Goal: Transaction & Acquisition: Purchase product/service

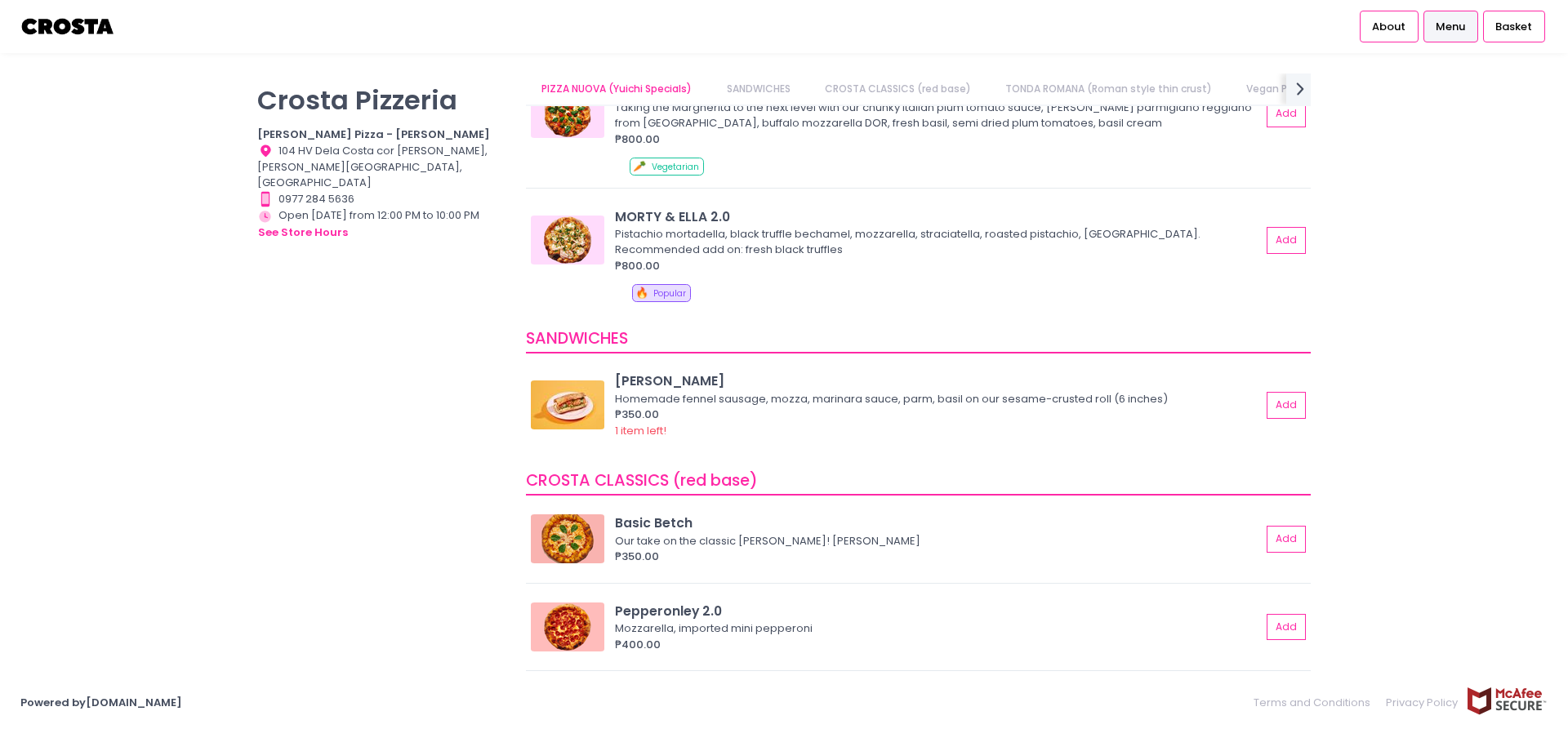
scroll to position [279, 0]
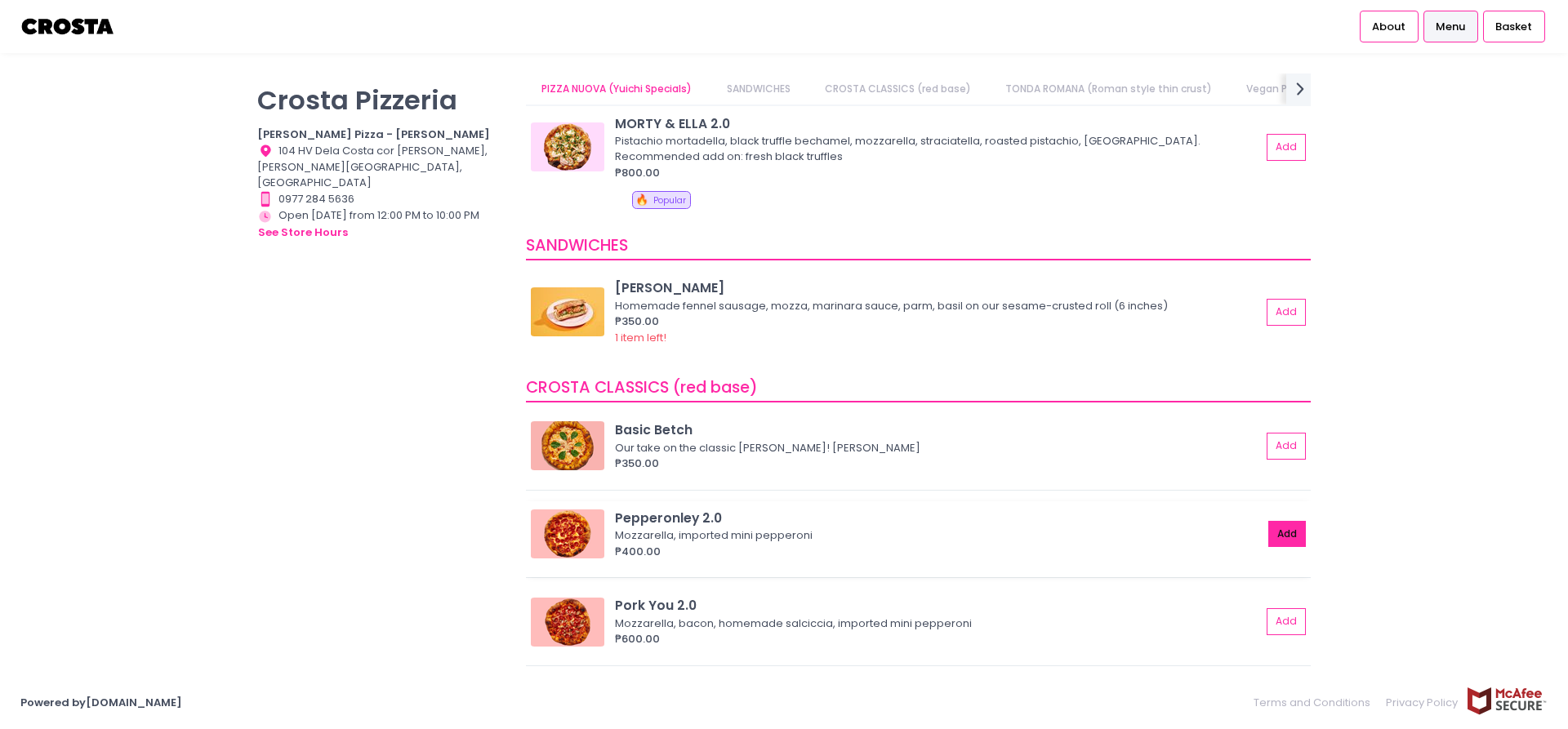
click at [1285, 542] on button "Add" at bounding box center [1287, 534] width 38 height 27
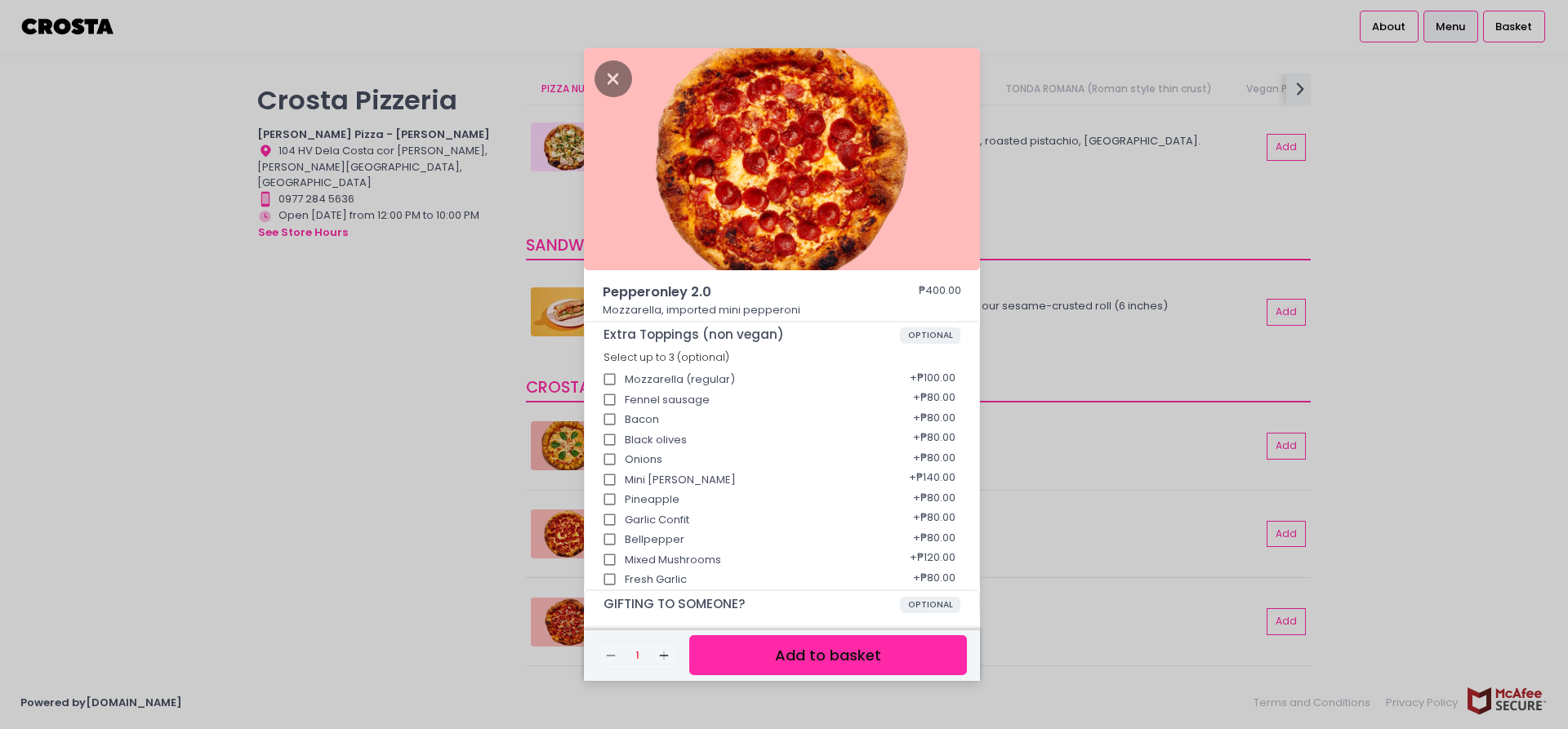
click at [809, 658] on button "Add to basket" at bounding box center [829, 655] width 278 height 40
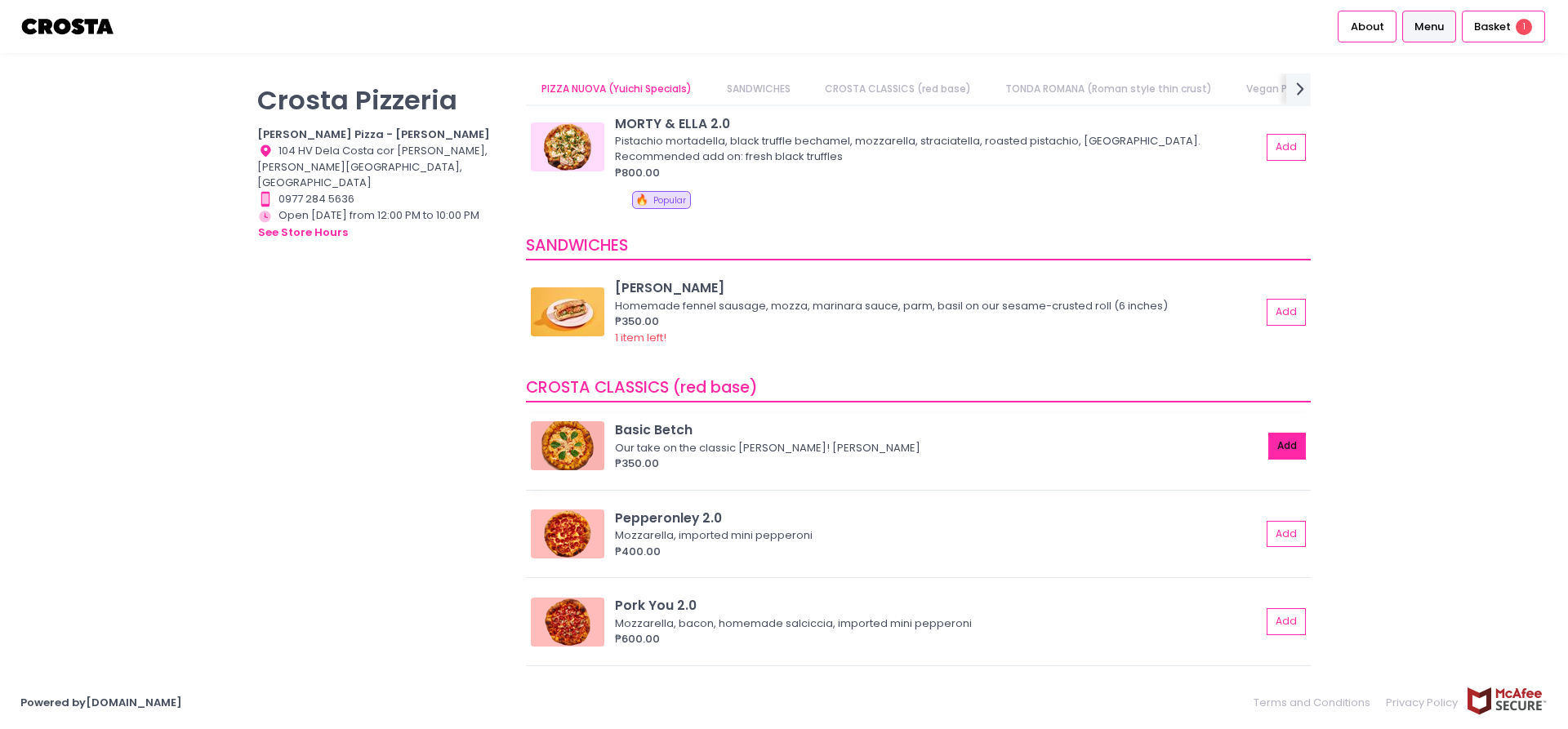
click at [1291, 450] on button "Add" at bounding box center [1287, 447] width 38 height 27
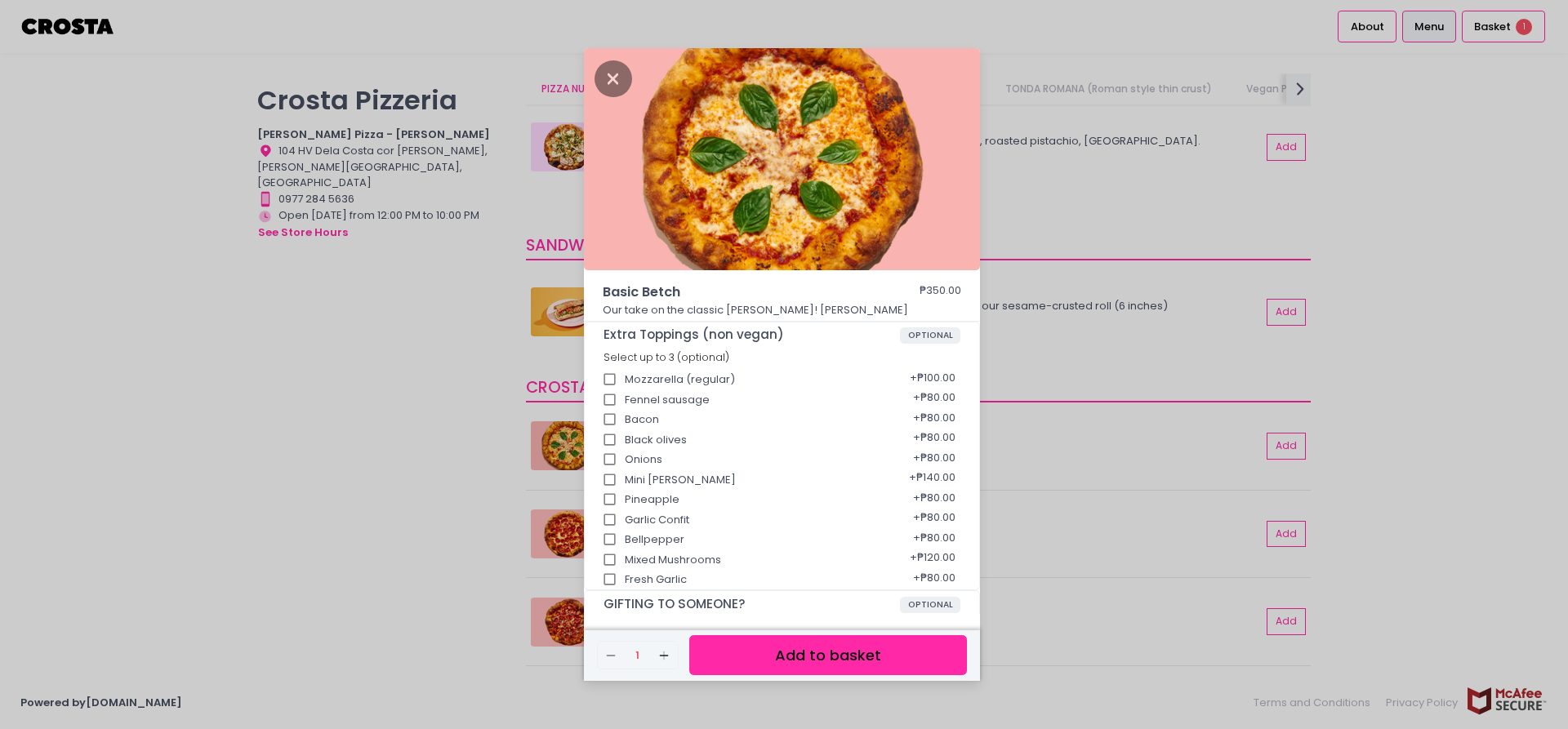
click at [904, 644] on button "Add to basket" at bounding box center [829, 655] width 278 height 40
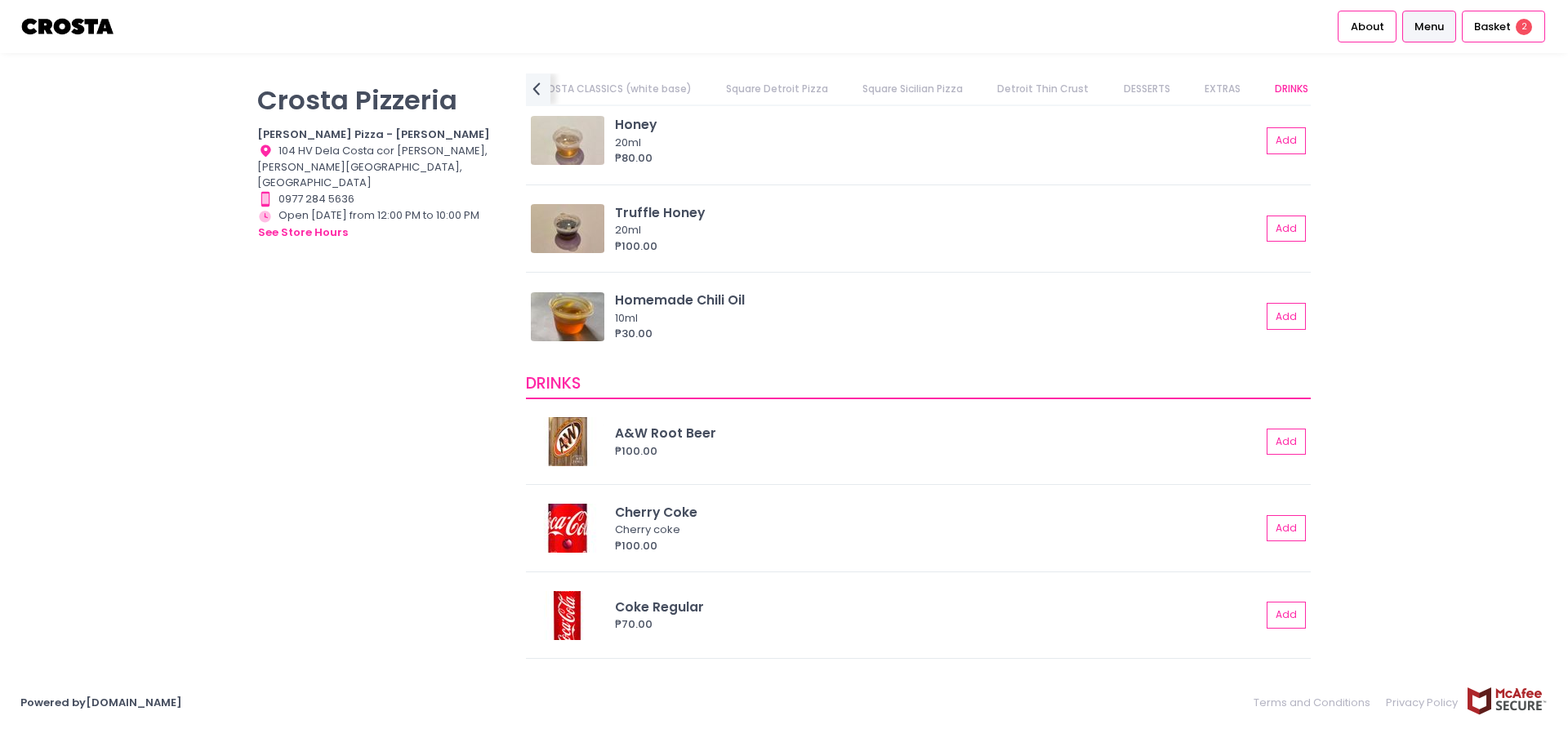
scroll to position [3444, 0]
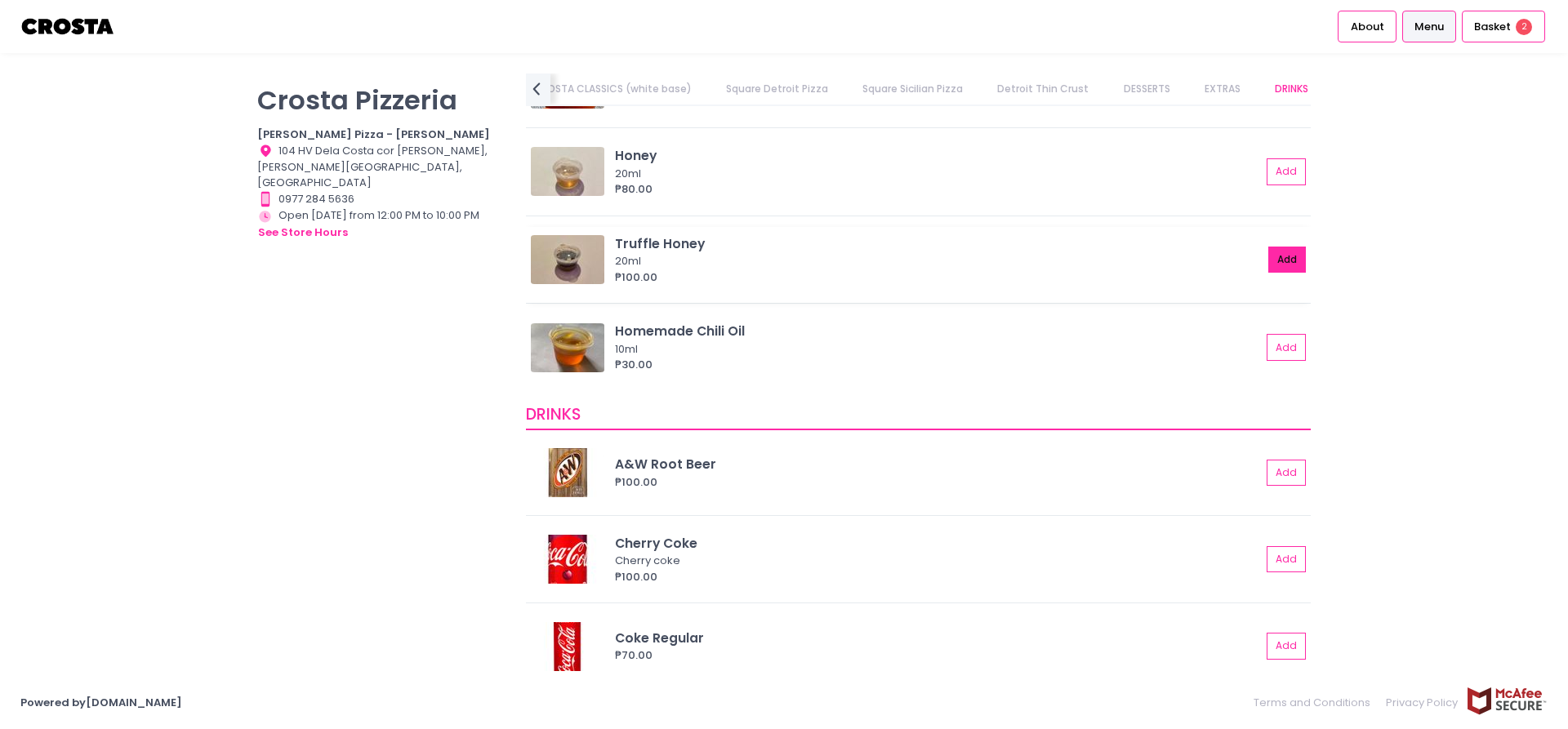
click at [1293, 257] on button "Add" at bounding box center [1287, 260] width 38 height 27
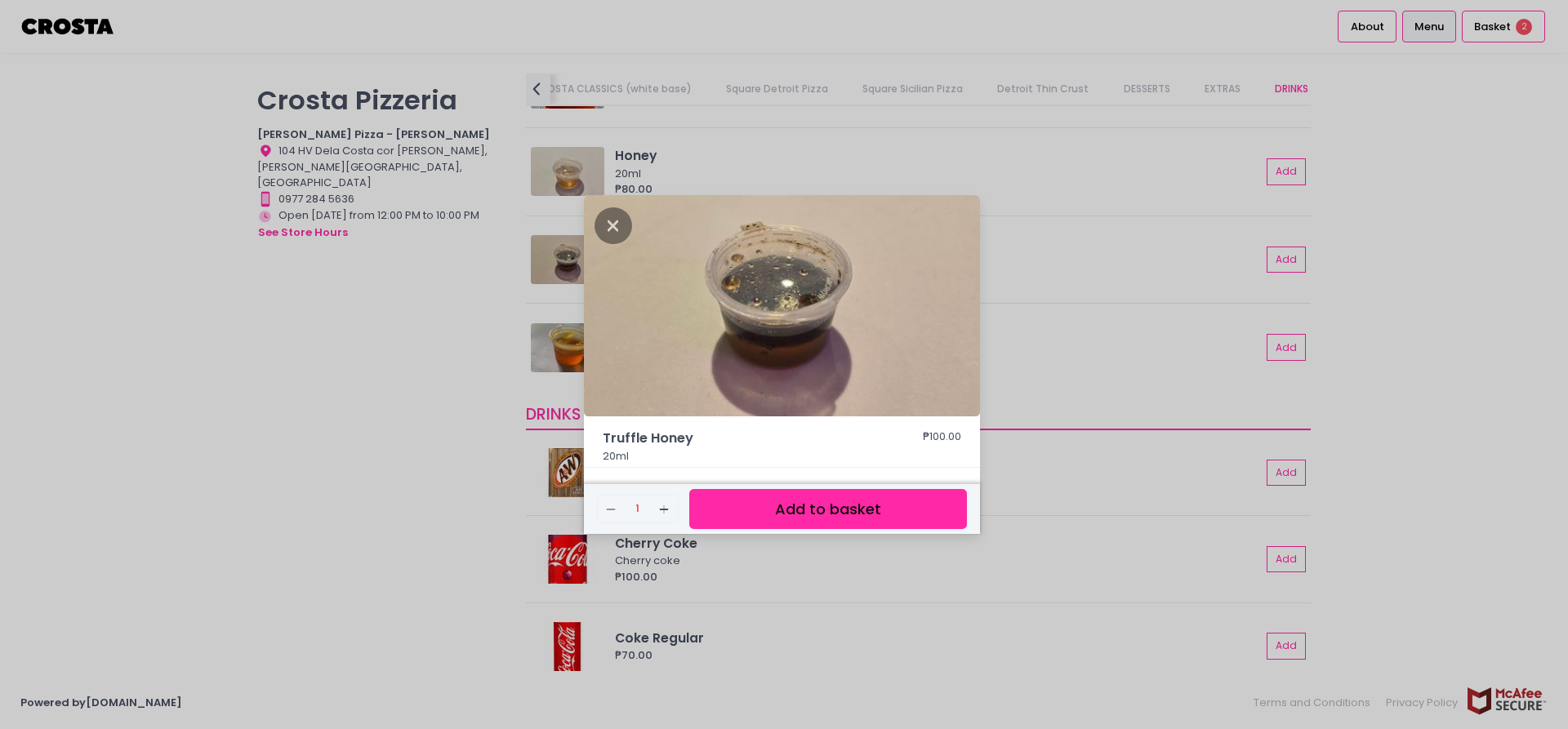
click at [762, 502] on button "Add to basket" at bounding box center [829, 508] width 278 height 40
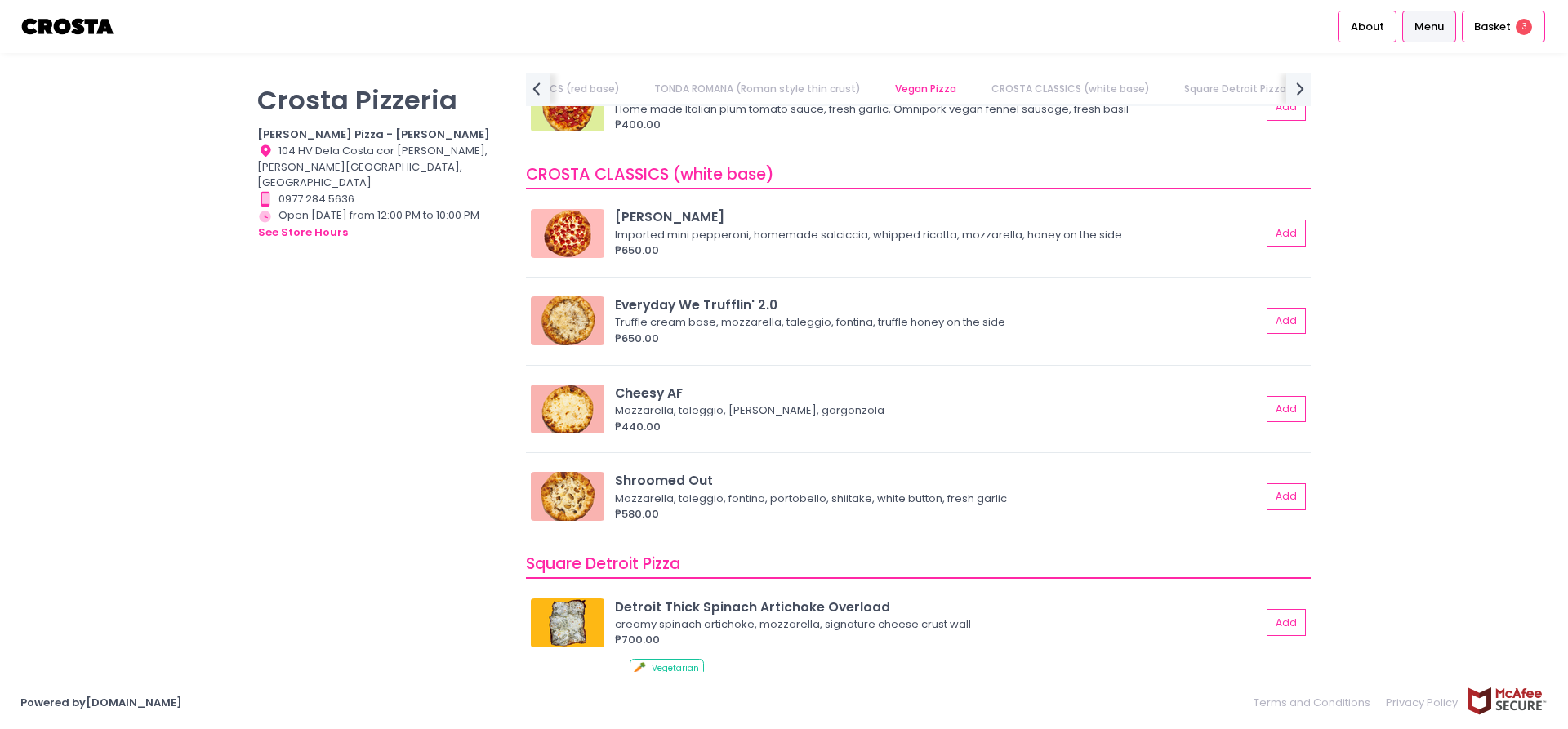
scroll to position [1396, 0]
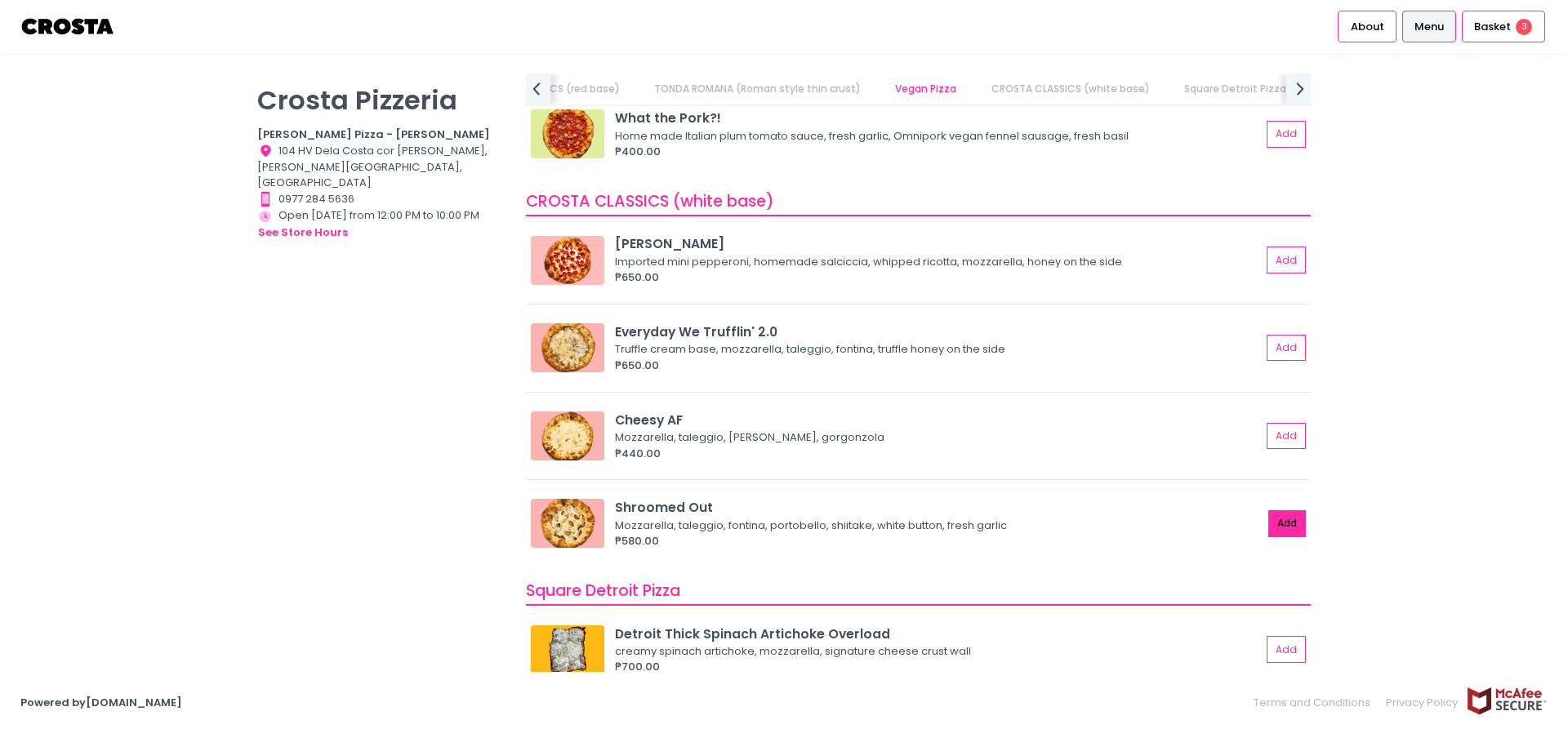
click at [1294, 532] on button "Add" at bounding box center [1287, 524] width 38 height 27
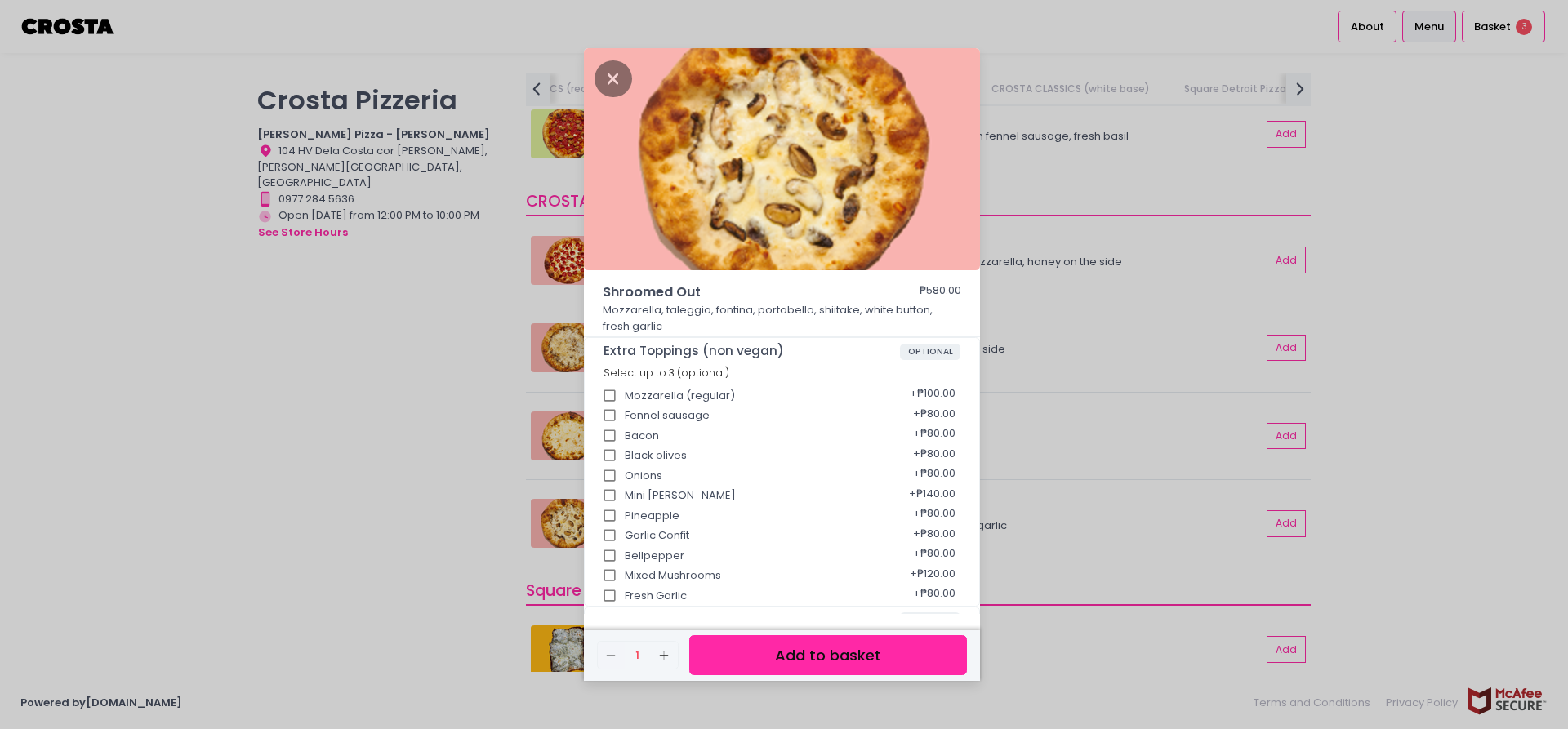
click at [841, 657] on button "Add to basket" at bounding box center [829, 655] width 278 height 40
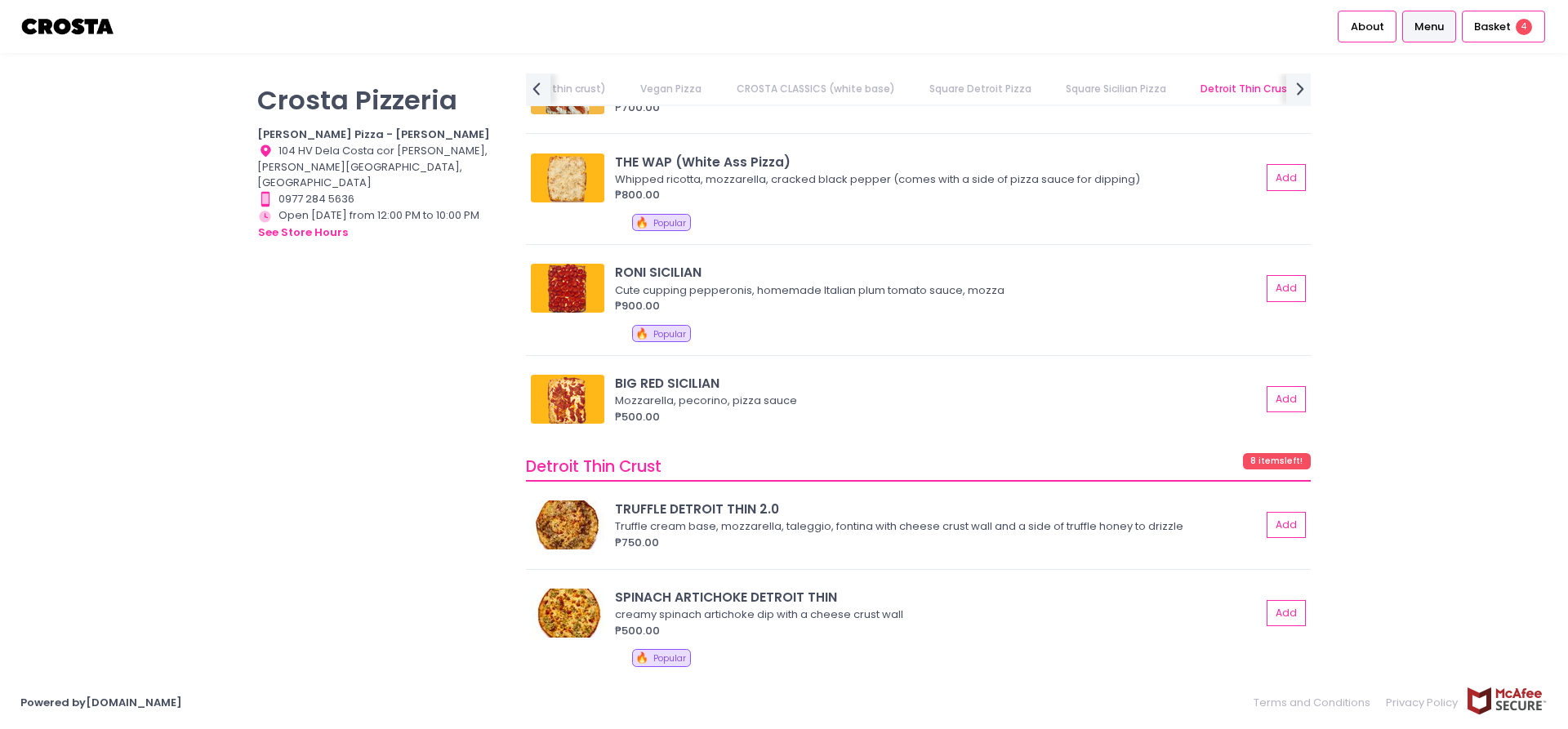
scroll to position [0, 0]
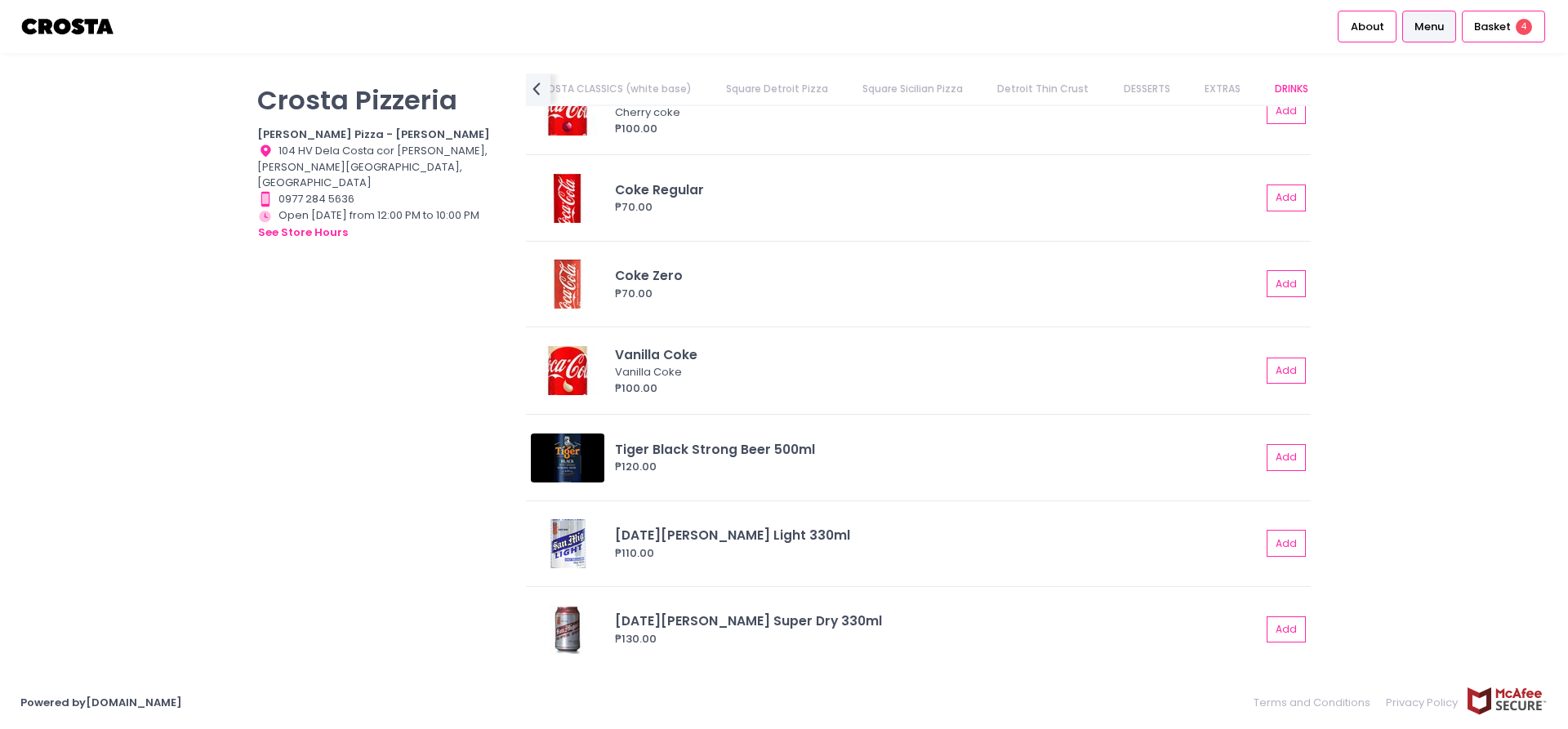
click at [441, 338] on div "[PERSON_NAME] Pizzeria [PERSON_NAME] Pizza - [PERSON_NAME] Location Created wit…" at bounding box center [382, 356] width 269 height 566
click at [1497, 30] on span "Basket" at bounding box center [1493, 27] width 37 height 16
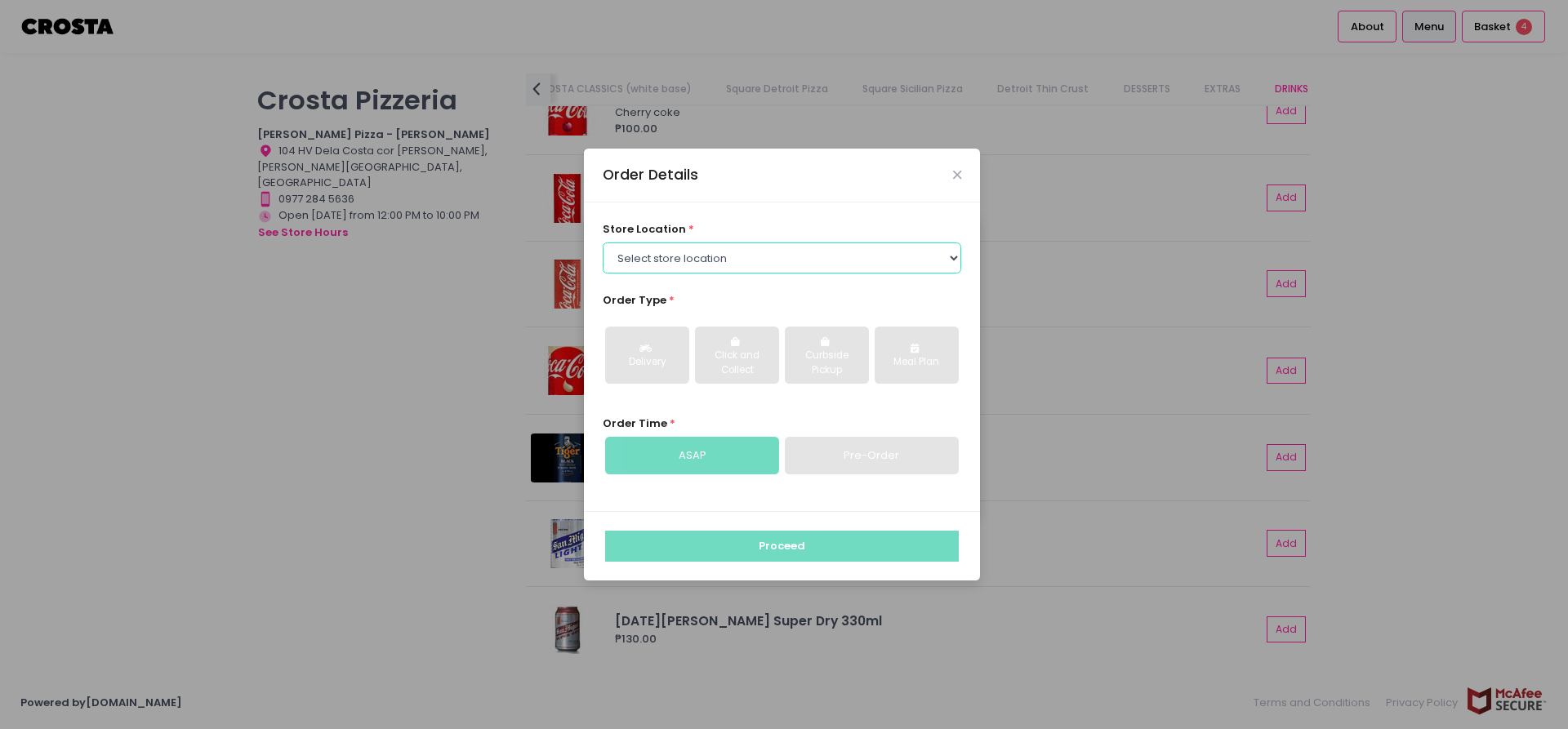
click at [603, 242] on select "Select store location [PERSON_NAME] Pizza - [PERSON_NAME] Pizza - [GEOGRAPHIC_D…" at bounding box center [782, 257] width 360 height 31
select select "65090bae48156caed44a5eb4"
click option "[PERSON_NAME] Pizza - [GEOGRAPHIC_DATA][PERSON_NAME]" at bounding box center [0, 0] width 0 height 0
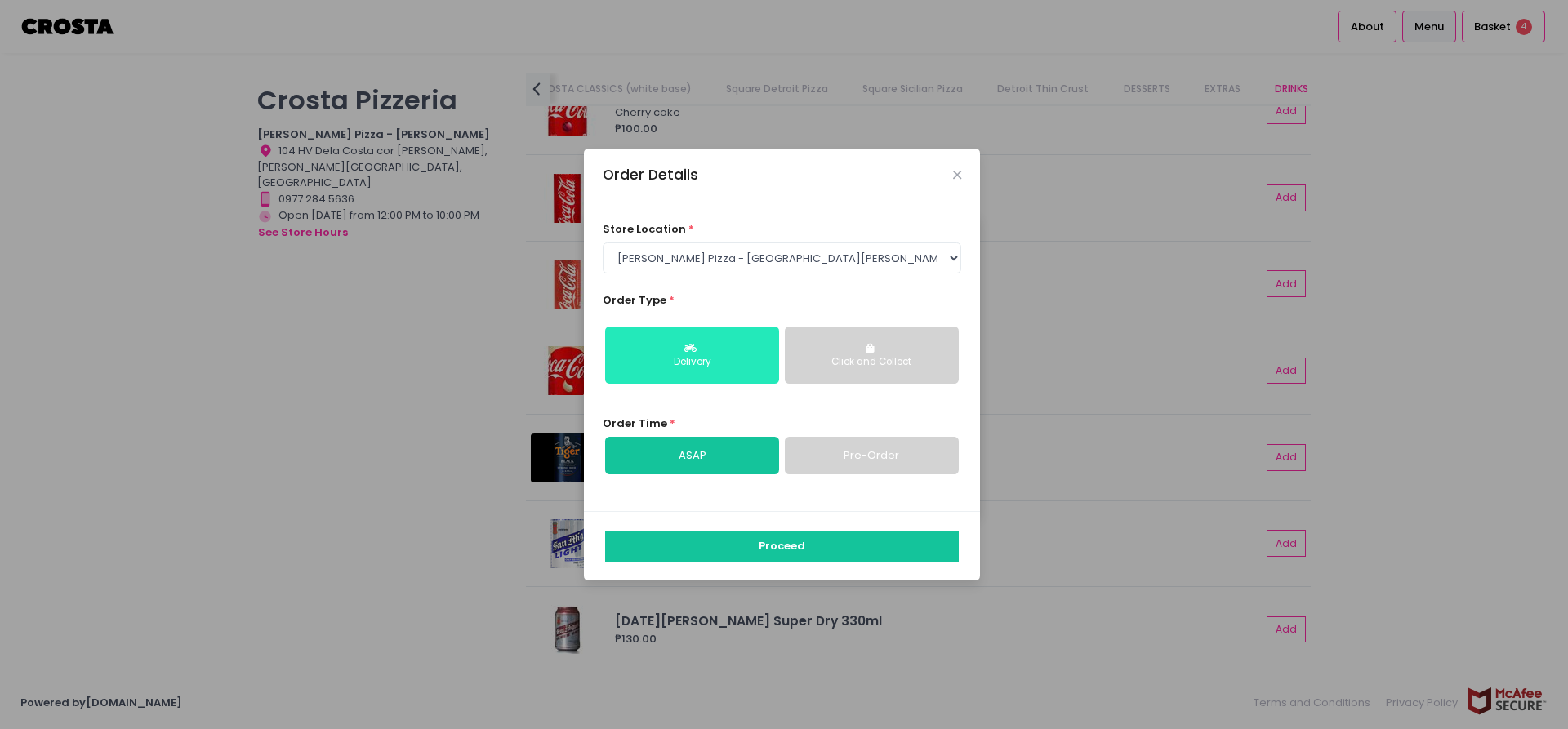
click at [711, 372] on button "Delivery" at bounding box center [693, 355] width 174 height 57
click at [880, 465] on link "Pre-Order" at bounding box center [872, 456] width 174 height 38
select select "[DATE]"
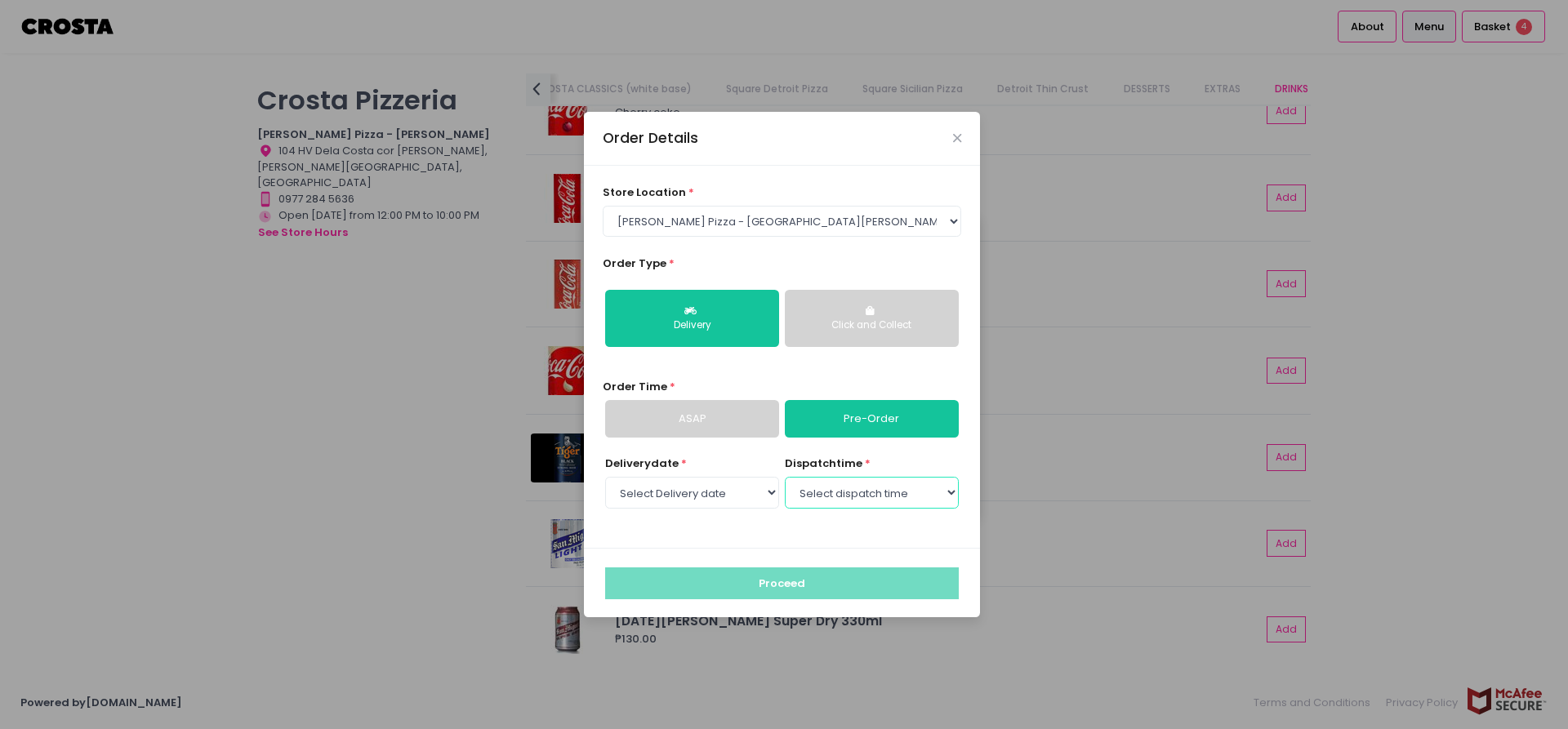
click at [785, 477] on select "Select dispatch time 05:00 PM - 05:30 PM 05:30 PM - 06:00 PM 06:00 PM - 06:30 P…" at bounding box center [872, 492] width 174 height 31
select select "17:00"
click option "05:00 PM - 05:30 PM" at bounding box center [0, 0] width 0 height 0
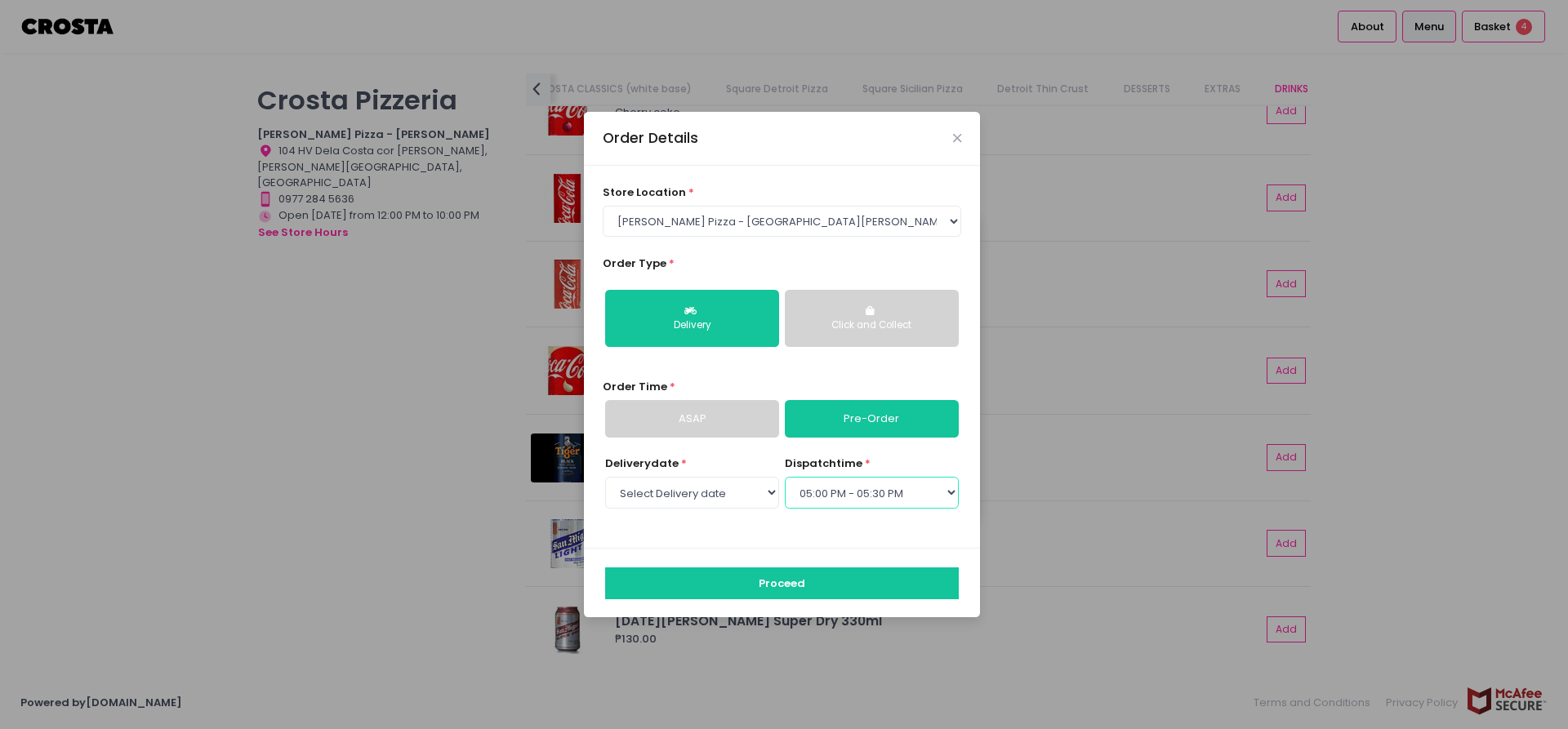
click at [785, 477] on select "Select dispatch time 05:00 PM - 05:30 PM 05:30 PM - 06:00 PM 06:00 PM - 06:30 P…" at bounding box center [872, 492] width 174 height 31
click option "05:00 PM - 05:30 PM" at bounding box center [0, 0] width 0 height 0
click at [795, 583] on button "Proceed" at bounding box center [782, 583] width 353 height 31
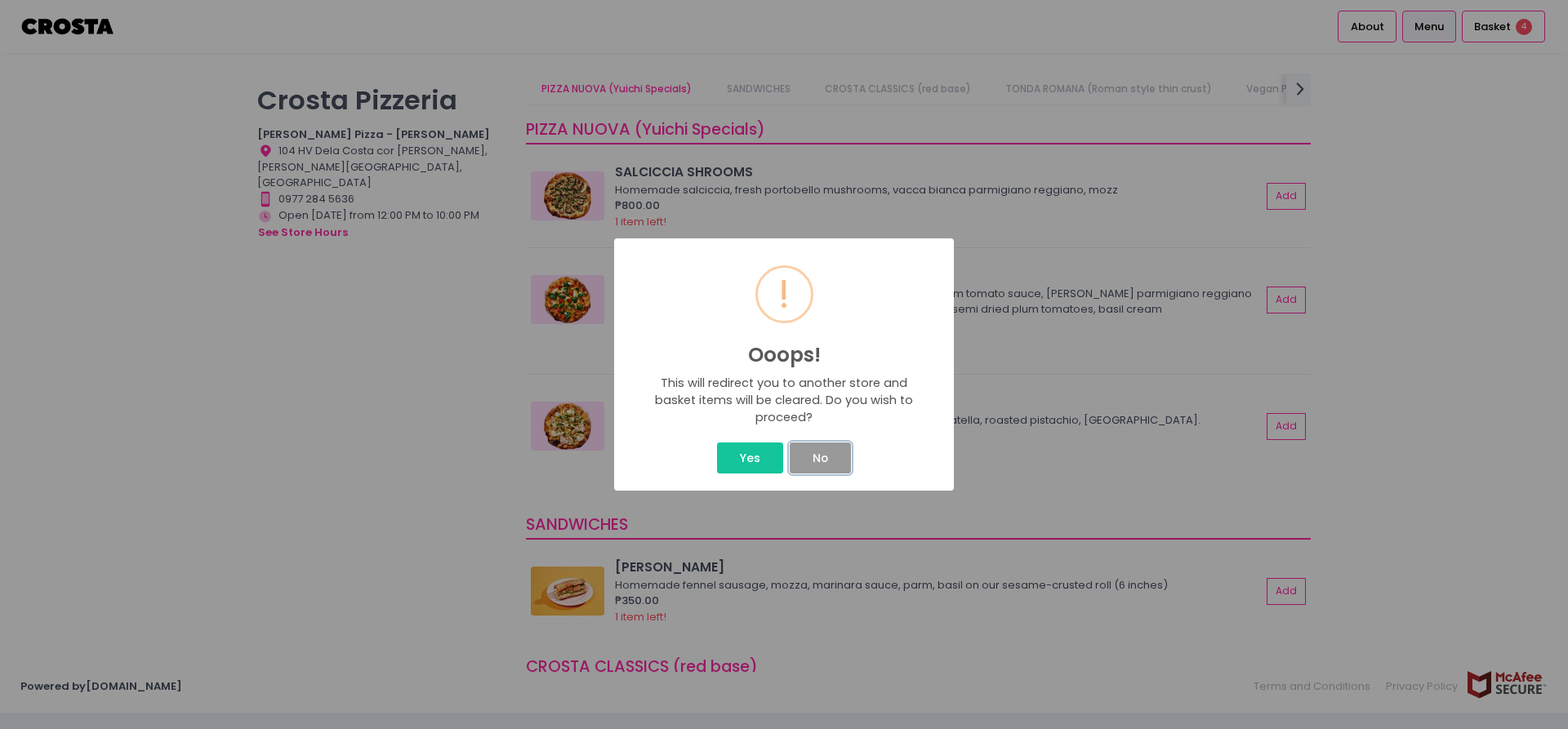
click at [809, 460] on button "No" at bounding box center [820, 458] width 60 height 31
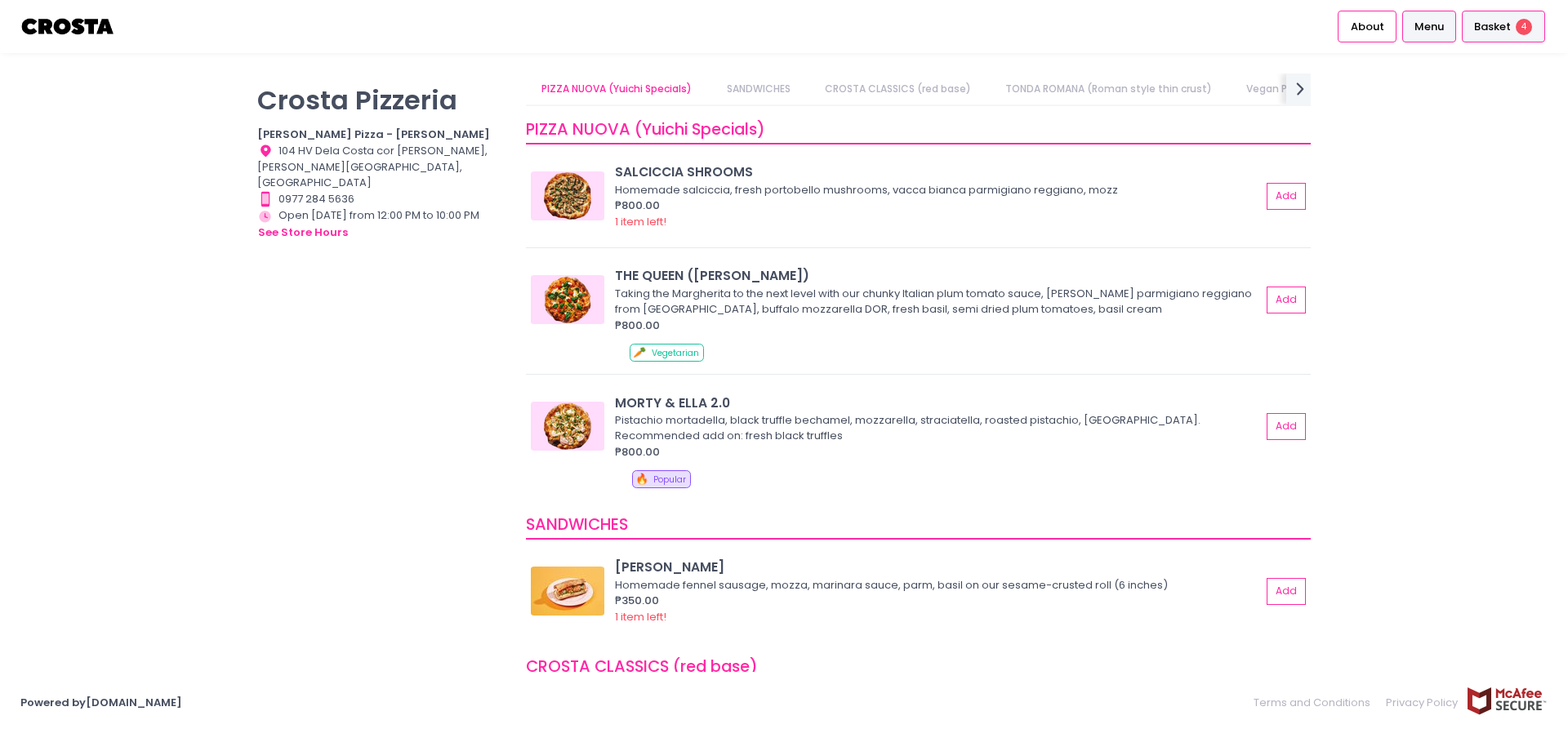
click at [1498, 25] on span "Basket" at bounding box center [1493, 27] width 37 height 16
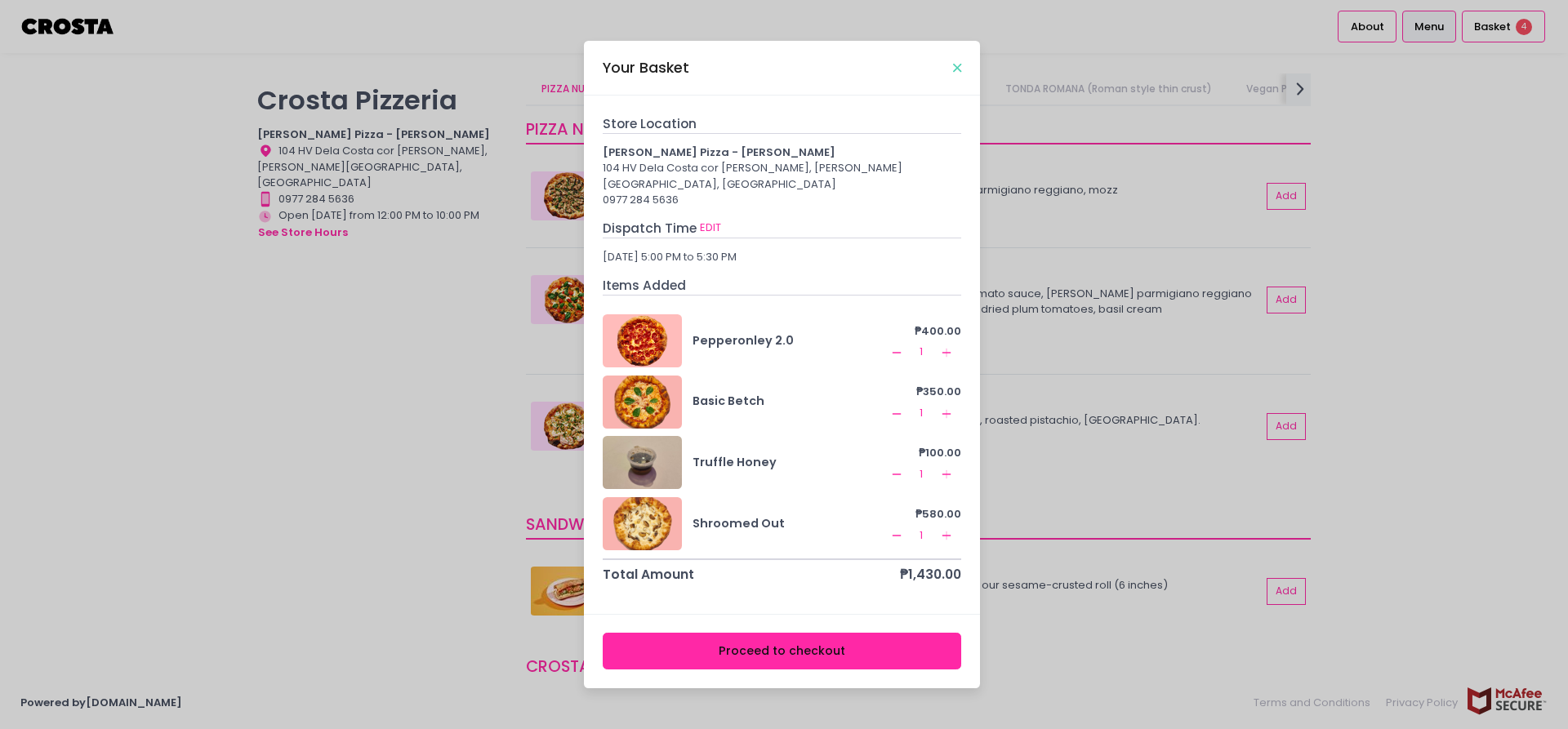
click at [962, 74] on icon "Close" at bounding box center [957, 68] width 8 height 13
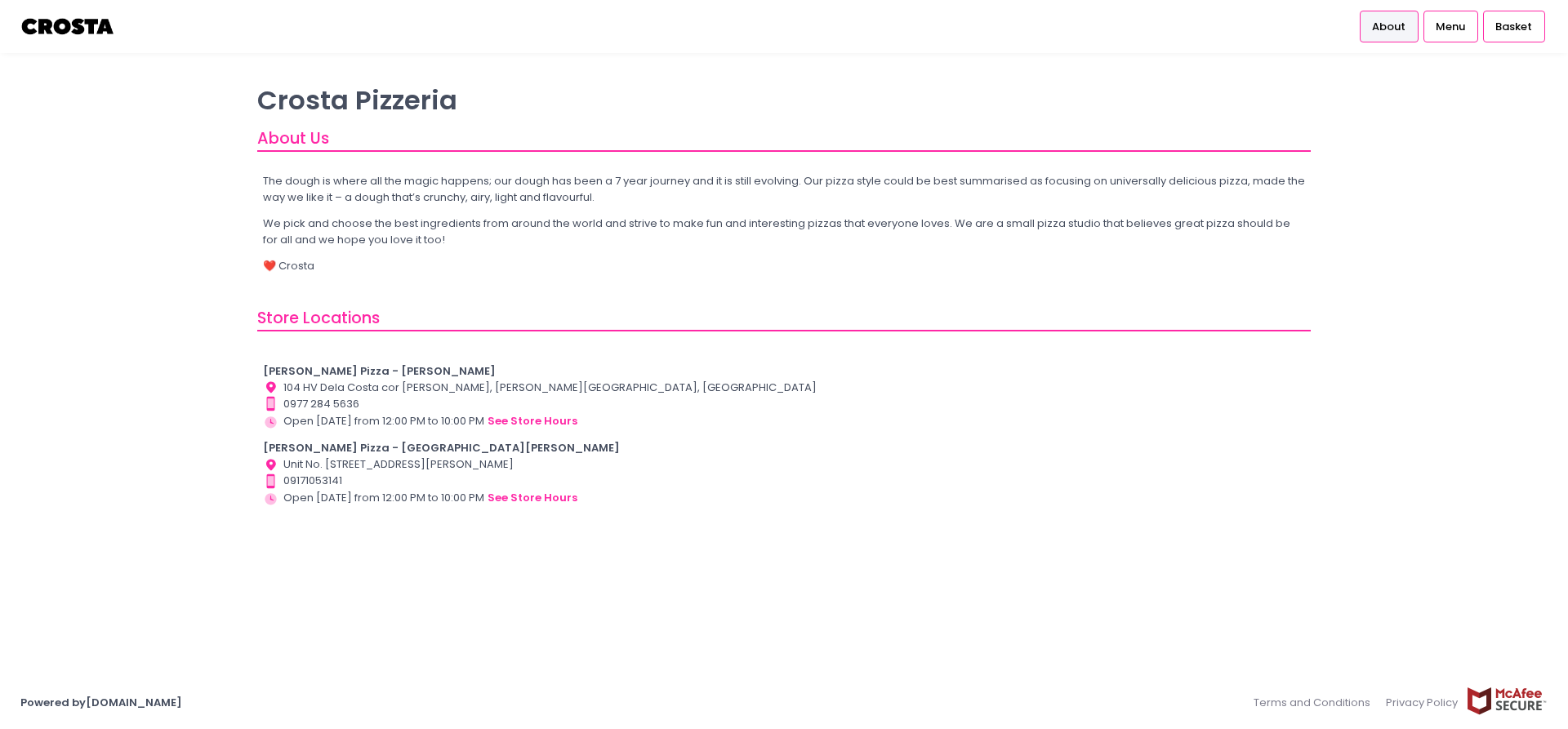
click at [336, 448] on b "[PERSON_NAME] Pizza - [GEOGRAPHIC_DATA][PERSON_NAME]" at bounding box center [441, 447] width 357 height 15
click at [78, 23] on img at bounding box center [68, 27] width 96 height 29
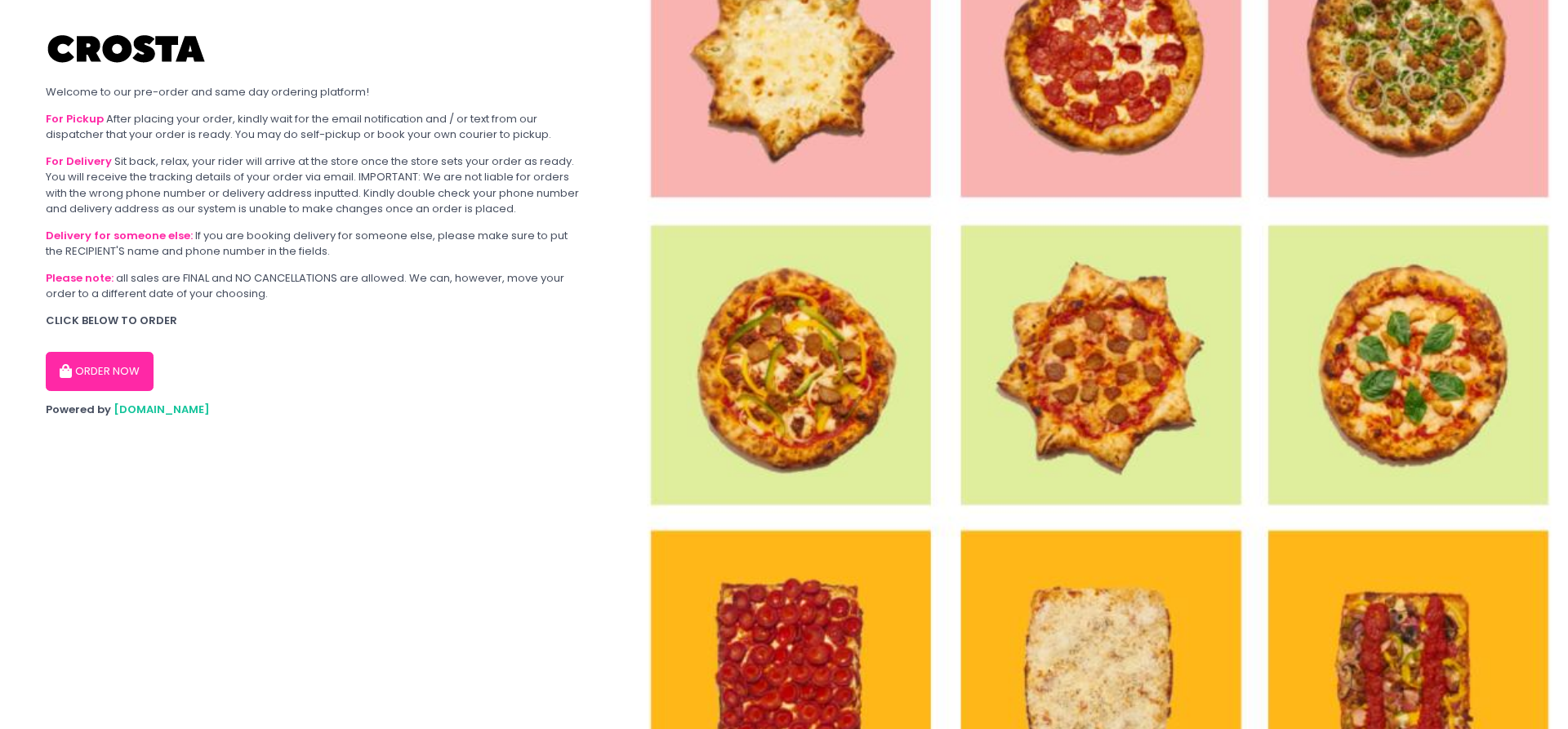
click at [98, 378] on button "ORDER NOW" at bounding box center [100, 372] width 108 height 39
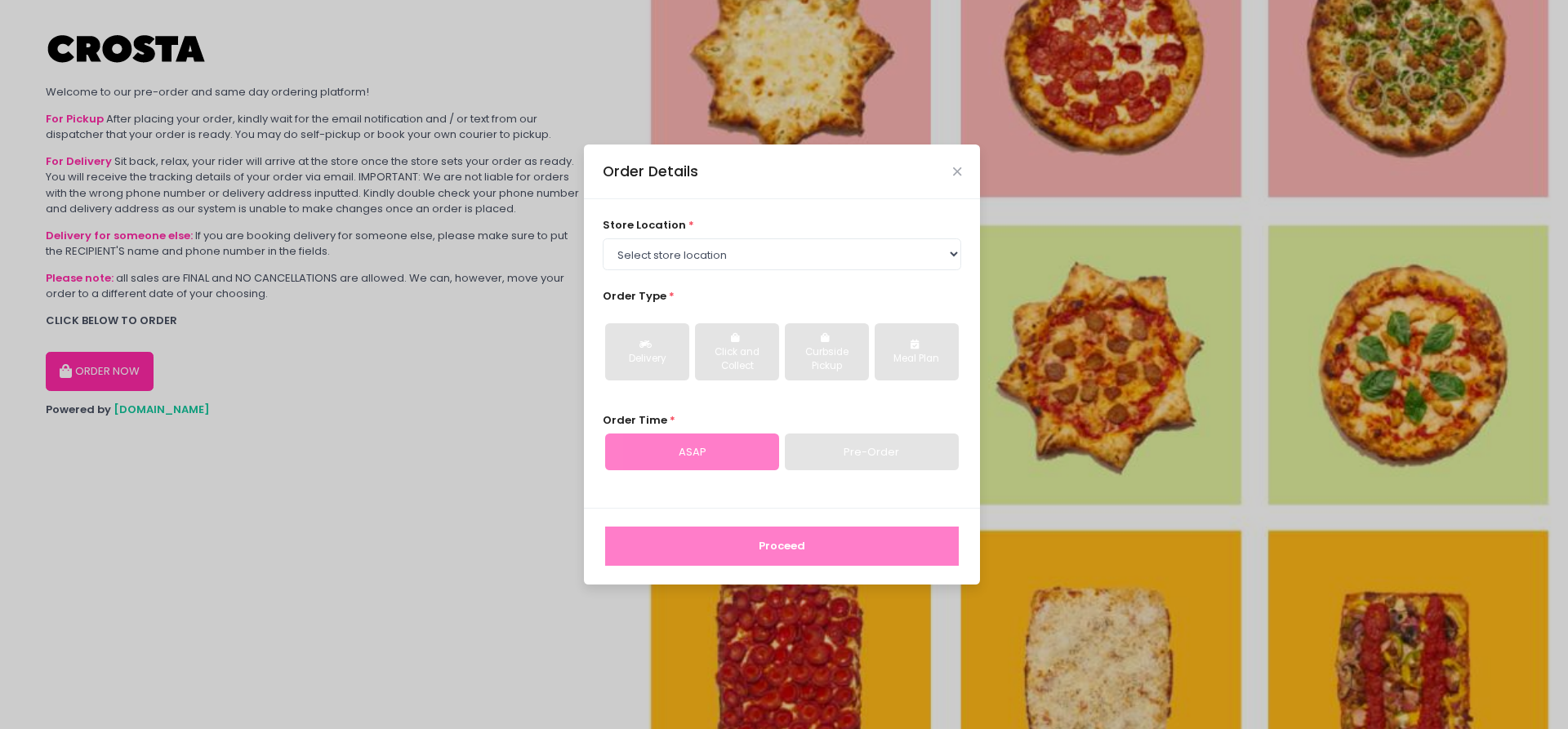
click at [721, 273] on div "store location * Select store location Crosta Pizza - Salcedo Crosta Pizza - Sa…" at bounding box center [782, 353] width 396 height 308
click at [603, 239] on select "Select store location [PERSON_NAME] Pizza - [PERSON_NAME] Pizza - [GEOGRAPHIC_D…" at bounding box center [782, 254] width 360 height 31
select select "65090bae48156caed44a5eb4"
click option "[PERSON_NAME] Pizza - [GEOGRAPHIC_DATA][PERSON_NAME]" at bounding box center [0, 0] width 0 height 0
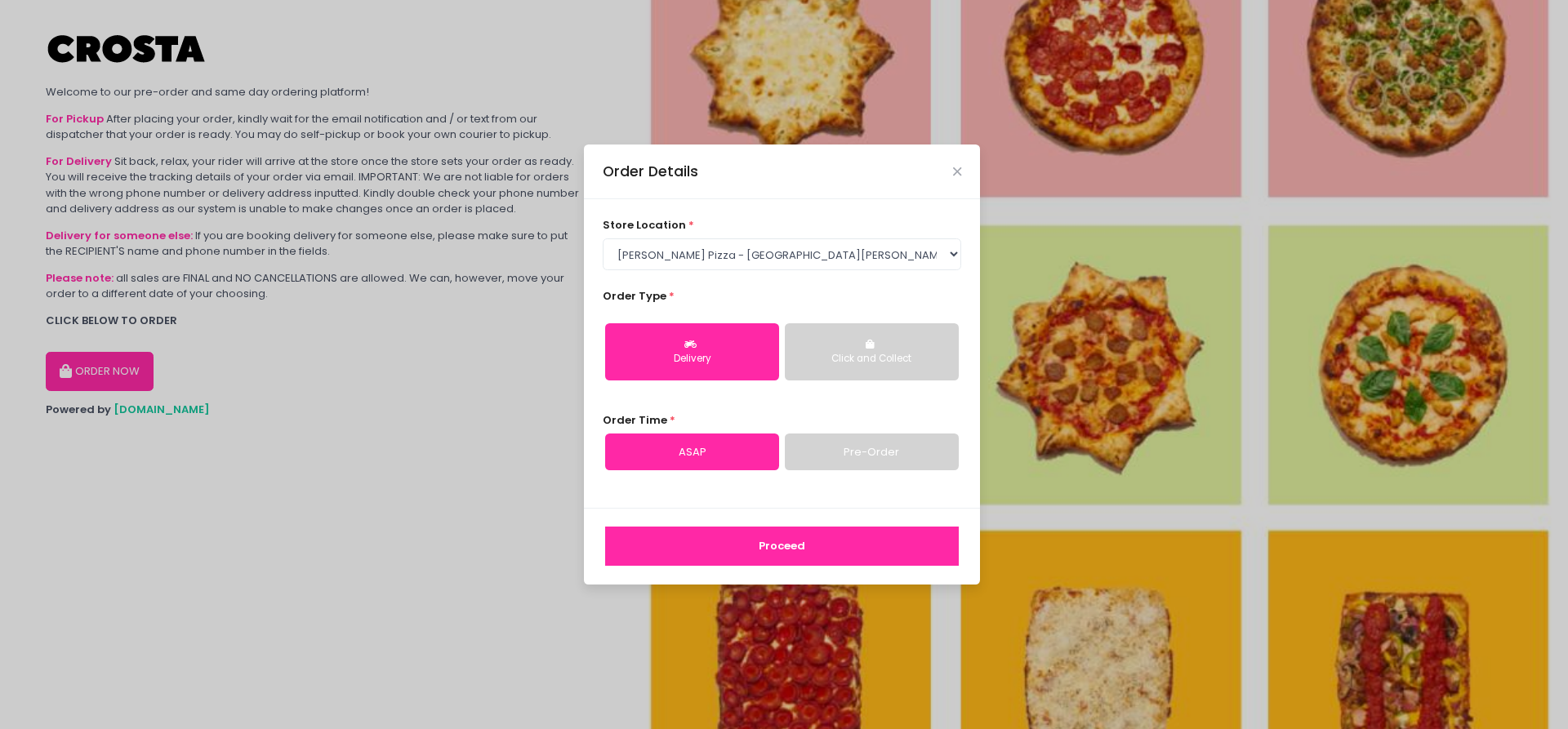
click at [705, 361] on div "Delivery" at bounding box center [693, 360] width 151 height 14
click at [741, 361] on div "Delivery" at bounding box center [693, 360] width 151 height 14
click at [863, 455] on link "Pre-Order" at bounding box center [872, 453] width 174 height 38
select select "[DATE]"
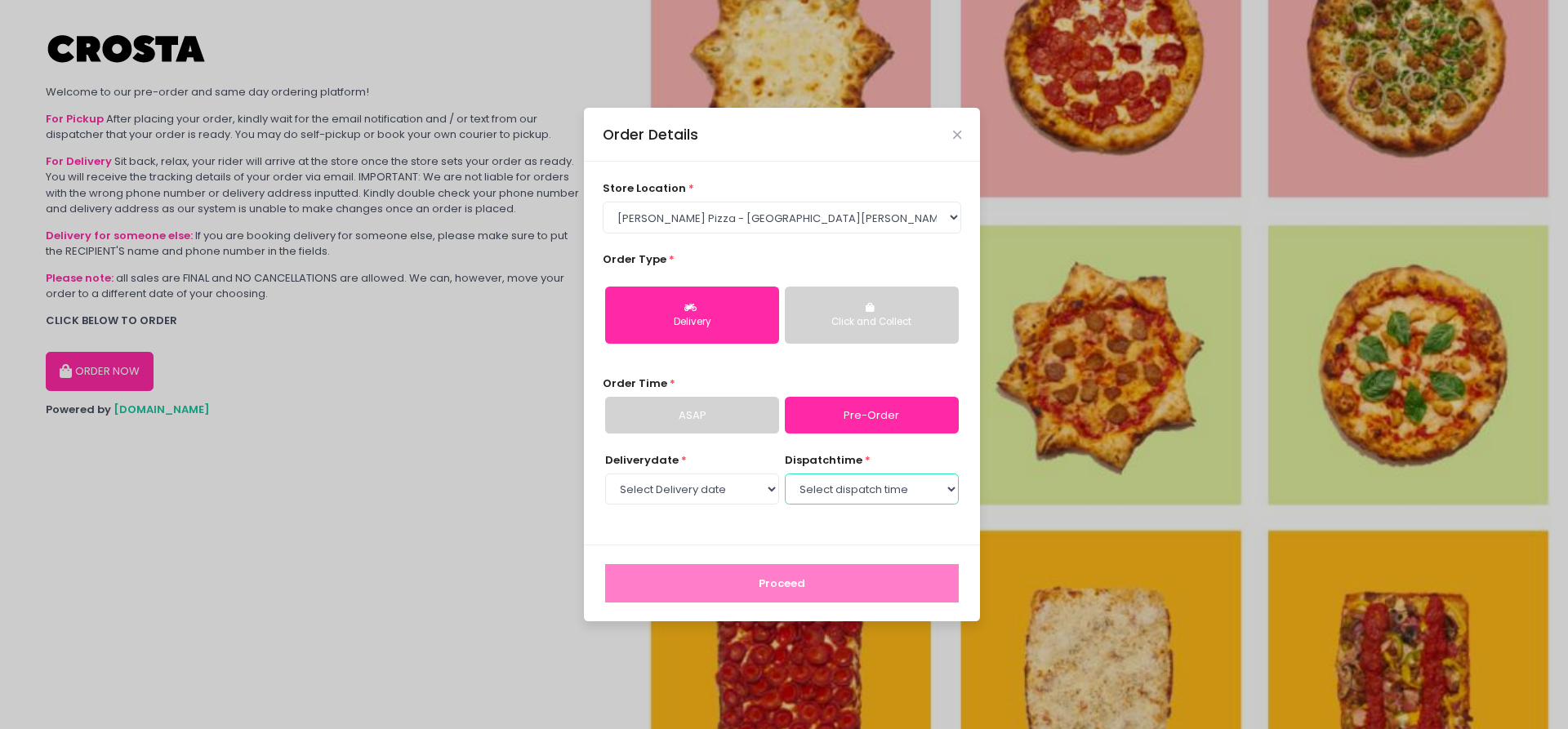
click at [785, 473] on select "Select dispatch time 05:00 PM - 05:30 PM 05:30 PM - 06:00 PM 06:00 PM - 06:30 P…" at bounding box center [872, 489] width 174 height 31
click option "05:00 PM - 05:30 PM" at bounding box center [0, 0] width 0 height 0
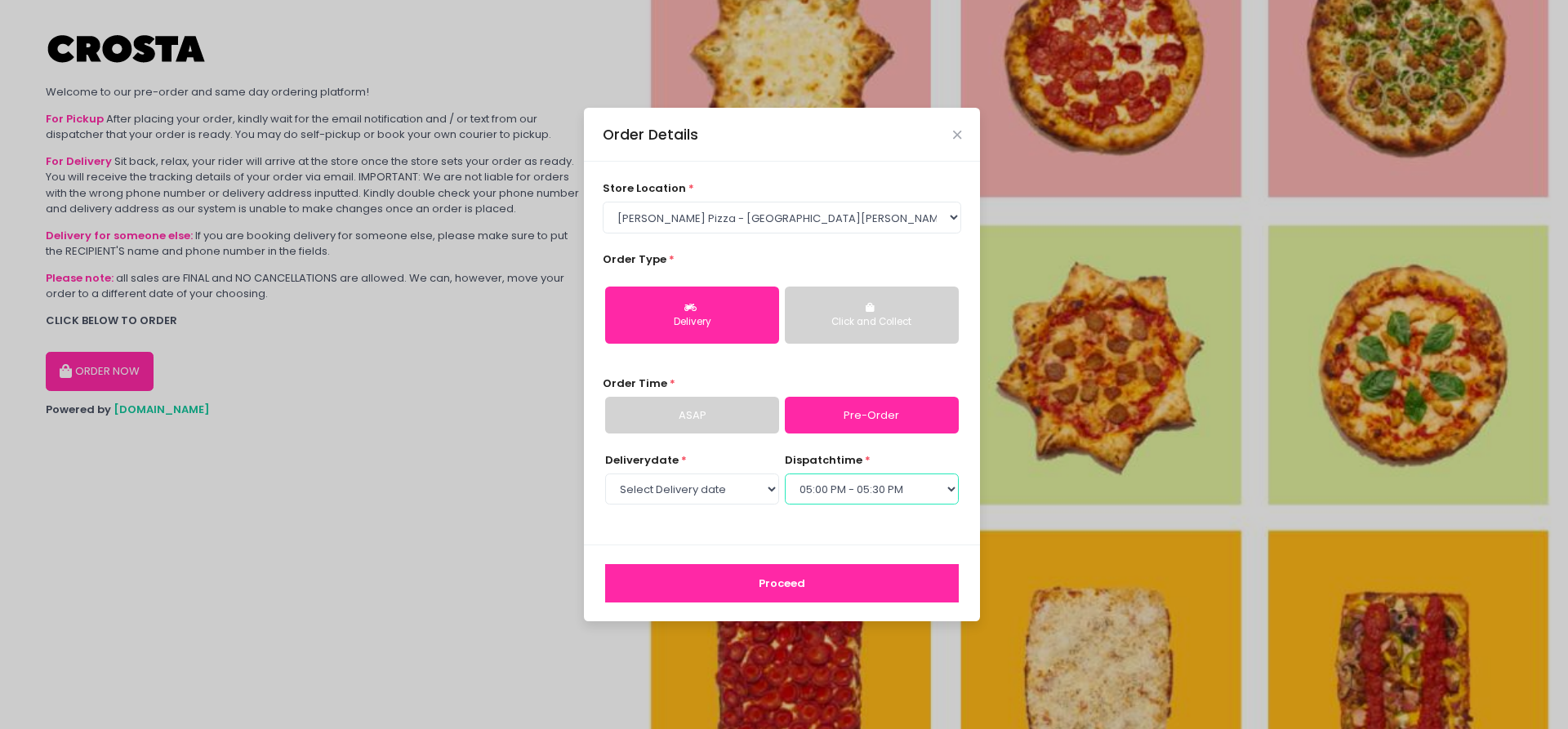
click at [785, 473] on select "Select dispatch time 05:00 PM - 05:30 PM 05:30 PM - 06:00 PM 06:00 PM - 06:30 P…" at bounding box center [872, 489] width 174 height 31
select select "17:30"
click option "05:30 PM - 06:00 PM" at bounding box center [0, 0] width 0 height 0
click at [801, 582] on button "Proceed" at bounding box center [782, 584] width 353 height 39
